Goal: Task Accomplishment & Management: Use online tool/utility

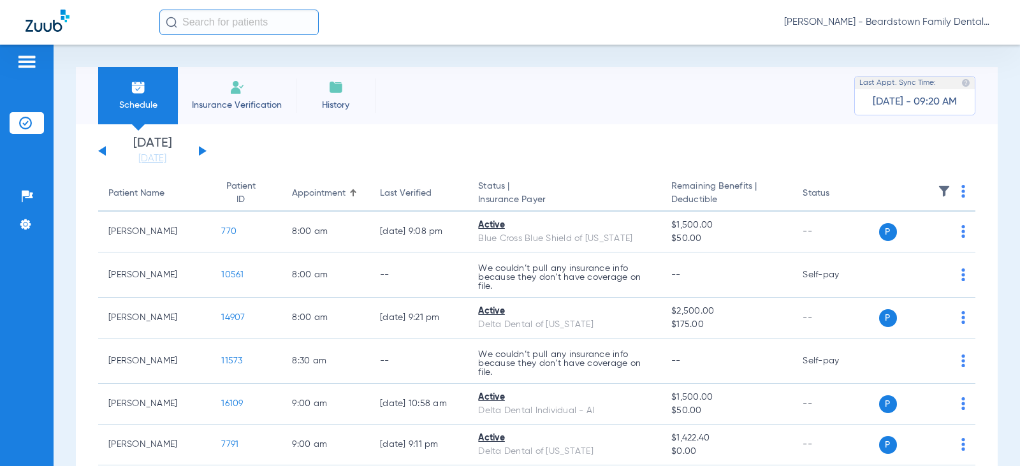
click at [205, 146] on div "[DATE] [DATE] [DATE] [DATE] [DATE] [DATE] [DATE] [DATE] [DATE] [DATE] [DATE] [D…" at bounding box center [152, 151] width 108 height 28
click at [200, 150] on button at bounding box center [203, 151] width 8 height 10
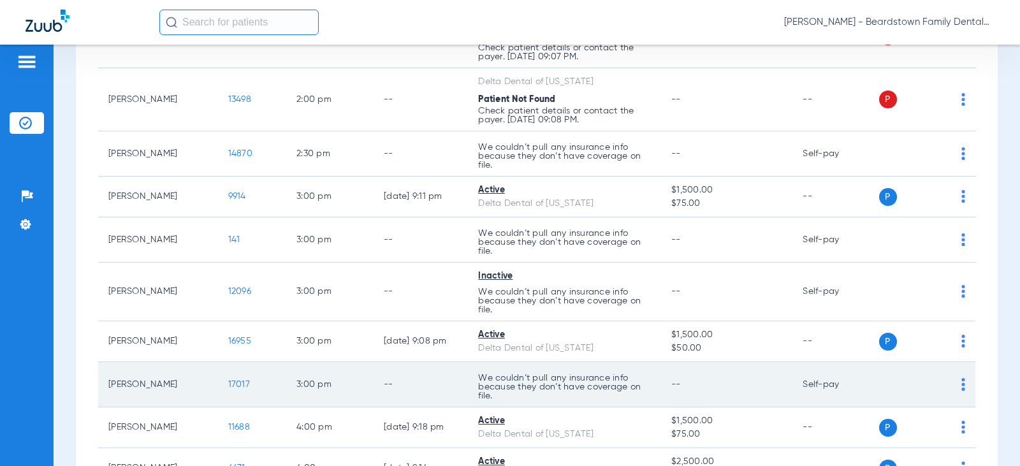
scroll to position [1530, 0]
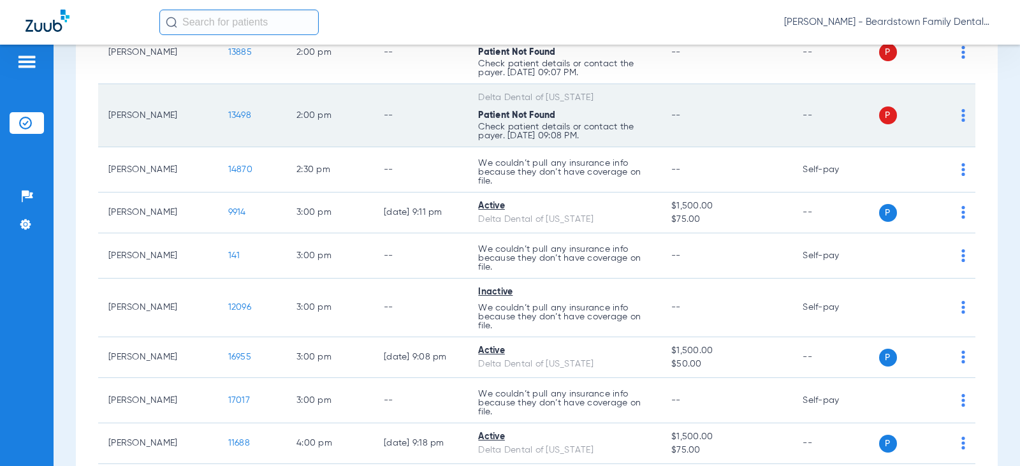
click at [881, 117] on span "P" at bounding box center [888, 115] width 18 height 18
click at [962, 118] on img at bounding box center [964, 115] width 4 height 13
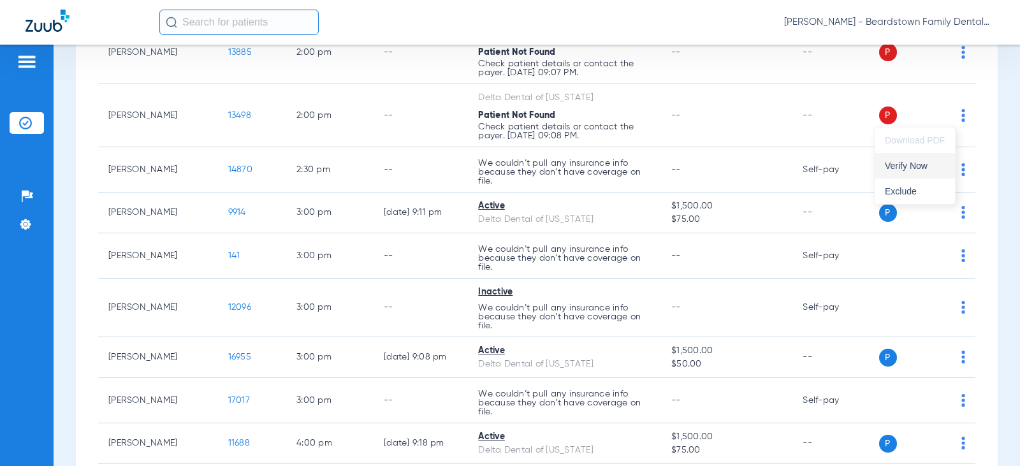
click at [939, 163] on span "Verify Now" at bounding box center [915, 165] width 60 height 9
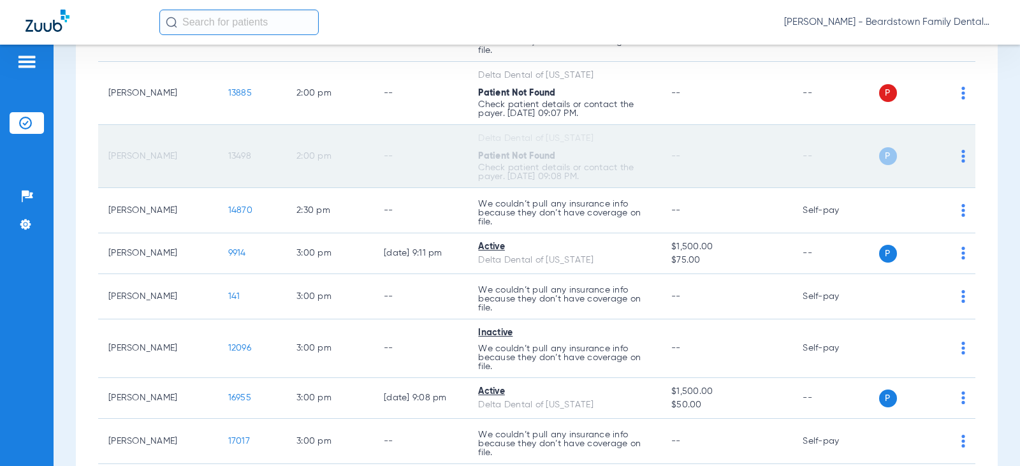
scroll to position [1467, 0]
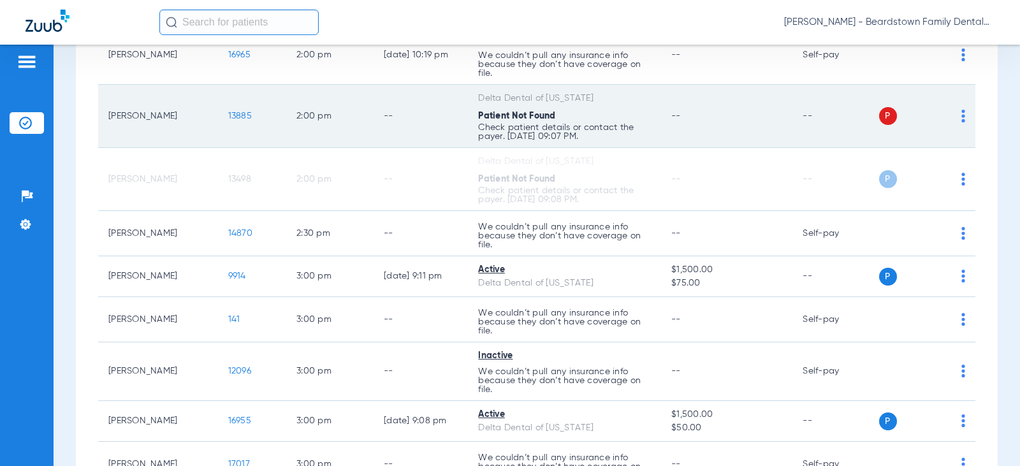
click at [962, 114] on img at bounding box center [964, 116] width 4 height 13
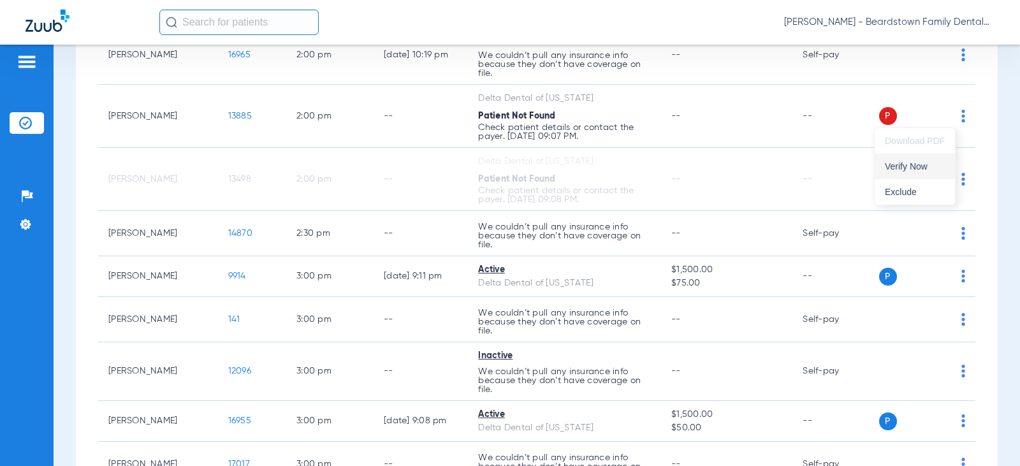
click at [924, 166] on span "Verify Now" at bounding box center [915, 166] width 60 height 9
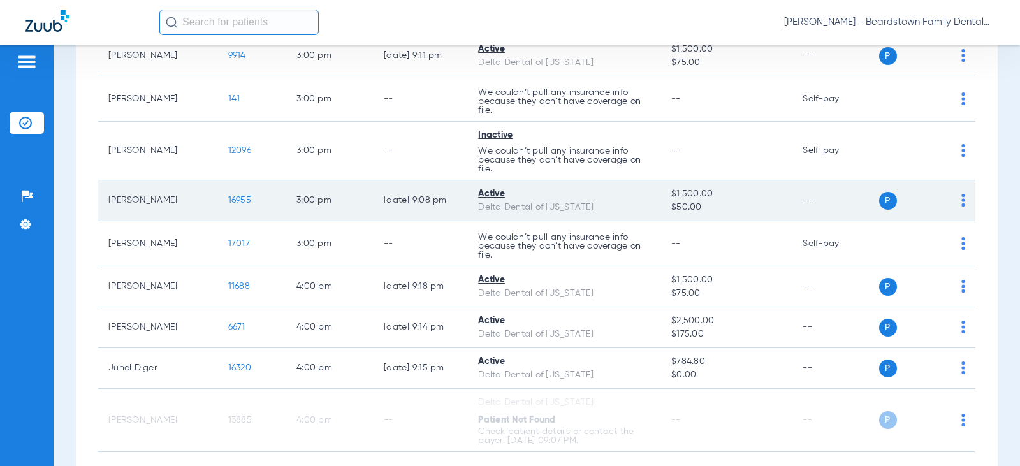
scroll to position [1755, 0]
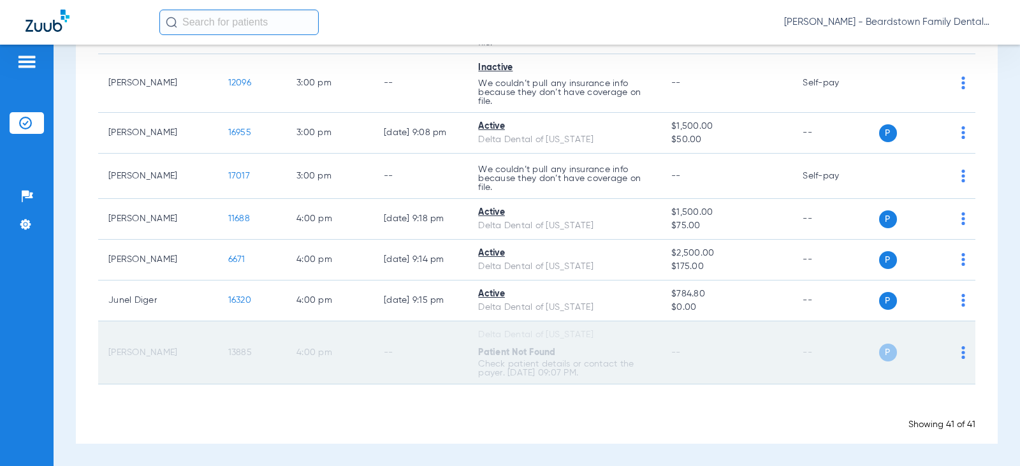
drag, startPoint x: 517, startPoint y: 365, endPoint x: 508, endPoint y: 365, distance: 8.3
click at [511, 365] on p "Check patient details or contact the payer. [DATE] 09:07 PM." at bounding box center [564, 369] width 173 height 18
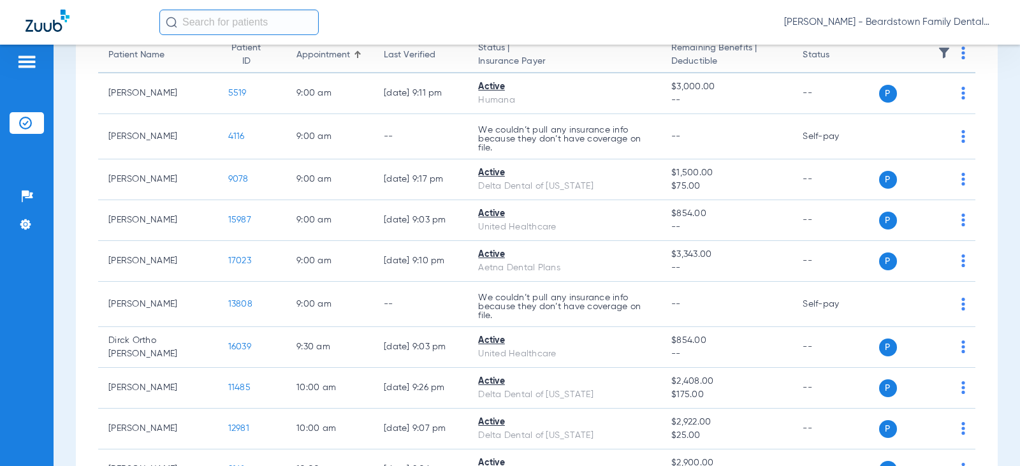
scroll to position [0, 0]
